Goal: Task Accomplishment & Management: Manage account settings

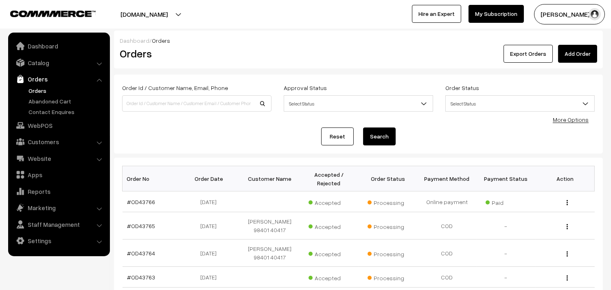
click at [42, 86] on link "Orders" at bounding box center [66, 90] width 81 height 9
click at [42, 87] on link "Orders" at bounding box center [66, 90] width 81 height 9
